Goal: Task Accomplishment & Management: Complete application form

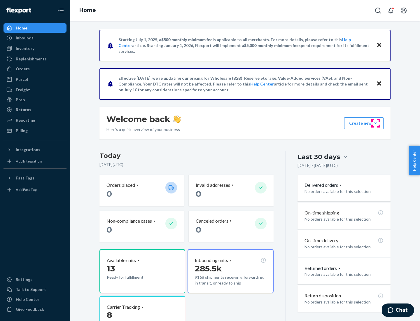
click at [376, 123] on button "Create new Create new inbound Create new order Create new product" at bounding box center [363, 123] width 39 height 12
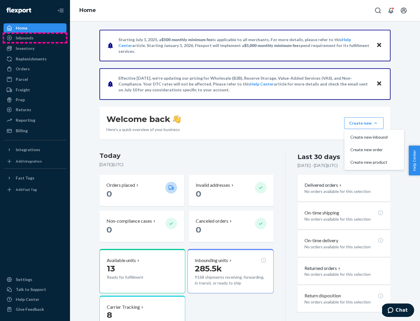
click at [35, 38] on div "Inbounds" at bounding box center [35, 38] width 62 height 8
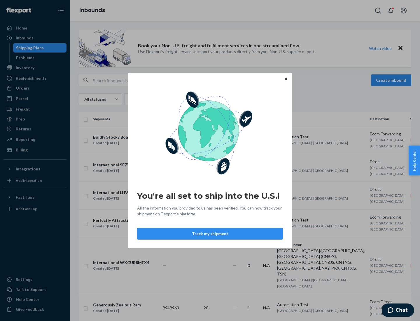
click at [285, 79] on icon "Close" at bounding box center [286, 79] width 2 height 2
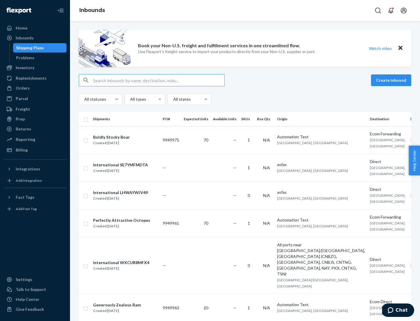
click at [392, 80] on button "Create inbound" at bounding box center [391, 80] width 40 height 12
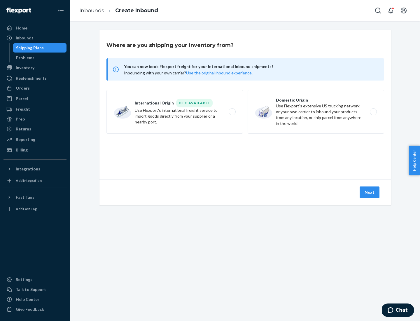
click at [316, 112] on label "Domestic Origin Use Flexport’s extensive US trucking network or your own carrie…" at bounding box center [316, 112] width 136 height 44
click at [373, 112] on input "Domestic Origin Use Flexport’s extensive US trucking network or your own carrie…" at bounding box center [375, 112] width 4 height 4
radio input "true"
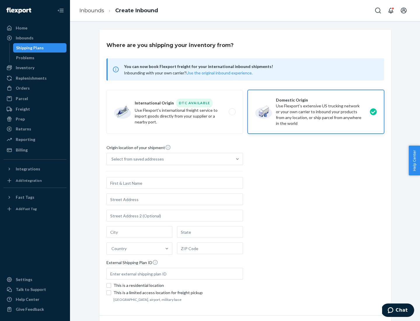
click at [169, 159] on div "Select from saved addresses" at bounding box center [169, 159] width 125 height 12
click at [112, 159] on input "Select from saved addresses" at bounding box center [111, 159] width 1 height 6
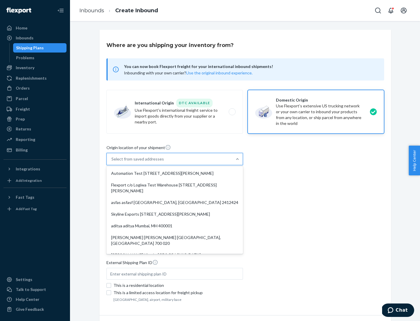
scroll to position [2, 0]
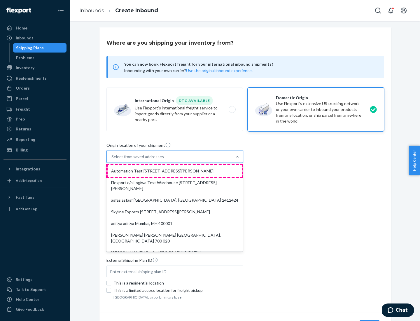
click at [175, 171] on div "Automation Test [STREET_ADDRESS][PERSON_NAME]" at bounding box center [175, 171] width 134 height 12
click at [112, 159] on input "option Automation Test [STREET_ADDRESS][PERSON_NAME]. 9 results available. Use …" at bounding box center [111, 157] width 1 height 6
type input "Automation Test"
type input "9th Floor"
type input "[GEOGRAPHIC_DATA]"
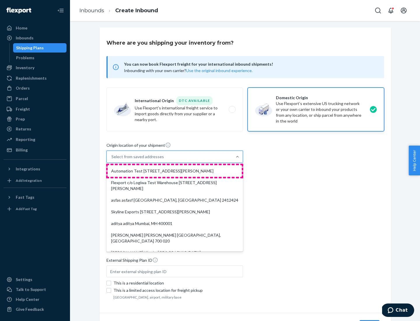
type input "CA"
type input "94104"
type input "[STREET_ADDRESS][PERSON_NAME]"
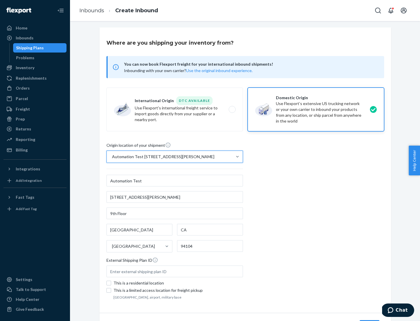
scroll to position [34, 0]
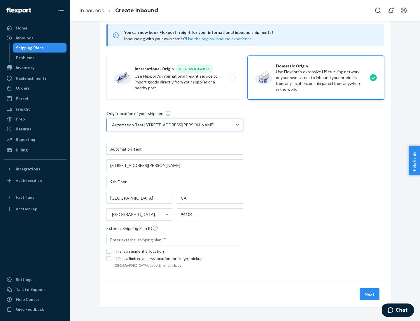
click at [370, 294] on button "Next" at bounding box center [369, 294] width 20 height 12
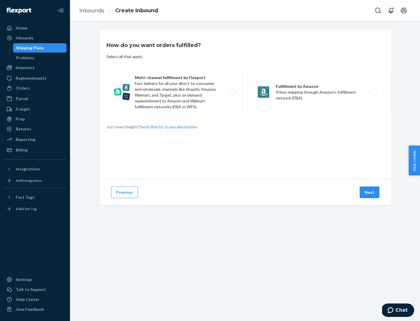
click at [175, 92] on label "Multi-channel fulfillment by Flexport Fast delivery for all your direct-to-cons…" at bounding box center [174, 92] width 136 height 47
click at [232, 92] on input "Multi-channel fulfillment by Flexport Fast delivery for all your direct-to-cons…" at bounding box center [234, 92] width 4 height 4
radio input "true"
click at [370, 192] on button "Next" at bounding box center [369, 192] width 20 height 12
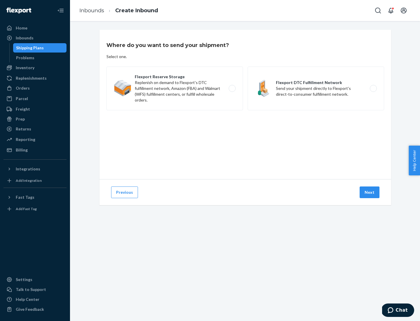
click at [175, 88] on label "Flexport Reserve Storage Replenish on demand to Flexport's DTC fulfillment netw…" at bounding box center [174, 88] width 136 height 44
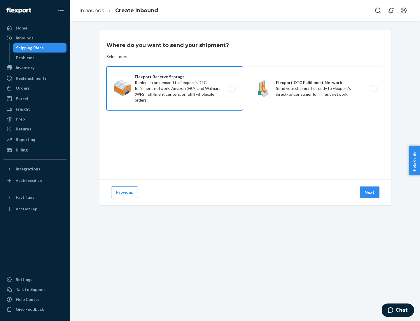
click at [232, 88] on input "Flexport Reserve Storage Replenish on demand to Flexport's DTC fulfillment netw…" at bounding box center [234, 89] width 4 height 4
radio input "true"
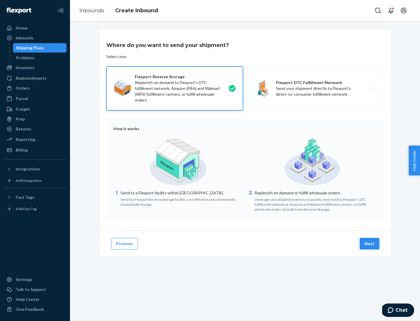
click at [370, 243] on button "Next" at bounding box center [369, 244] width 20 height 12
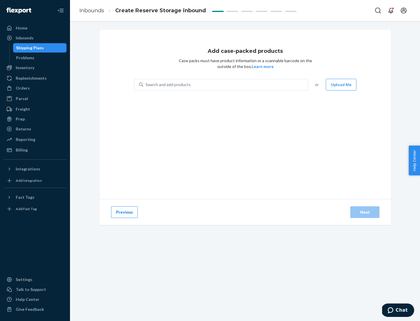
click at [226, 85] on div "Search and add products" at bounding box center [225, 84] width 164 height 10
click at [146, 85] on input "Search and add products" at bounding box center [145, 85] width 1 height 6
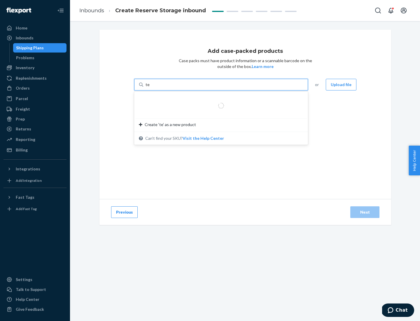
type input "test-syn"
click at [219, 99] on div "test - syn - test" at bounding box center [219, 99] width 160 height 6
click at [161, 87] on input "test-syn" at bounding box center [152, 85] width 15 height 6
type input "1"
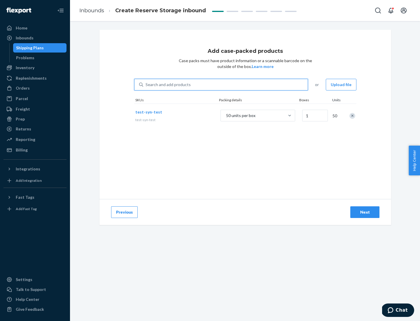
click at [365, 212] on div "Next" at bounding box center [364, 212] width 19 height 6
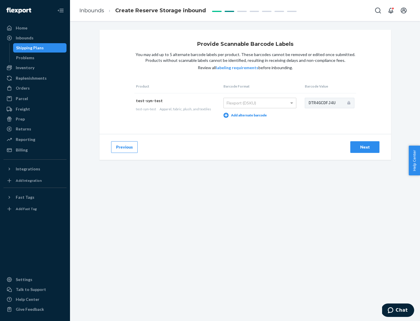
click at [365, 147] on div "Next" at bounding box center [364, 147] width 19 height 6
